Goal: Information Seeking & Learning: Learn about a topic

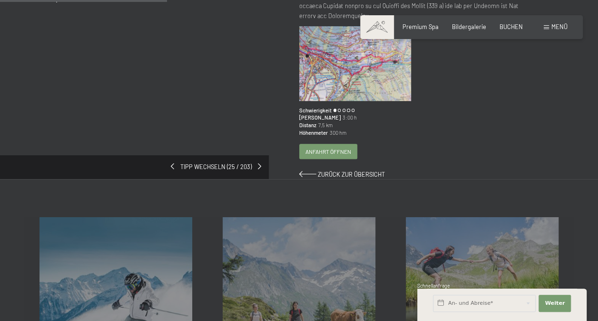
scroll to position [18, 0]
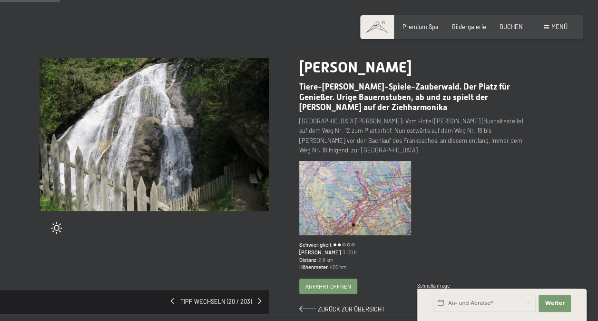
scroll to position [61, 0]
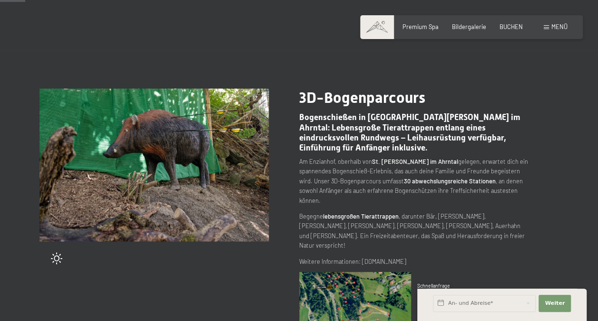
scroll to position [25, 0]
